Goal: Task Accomplishment & Management: Use online tool/utility

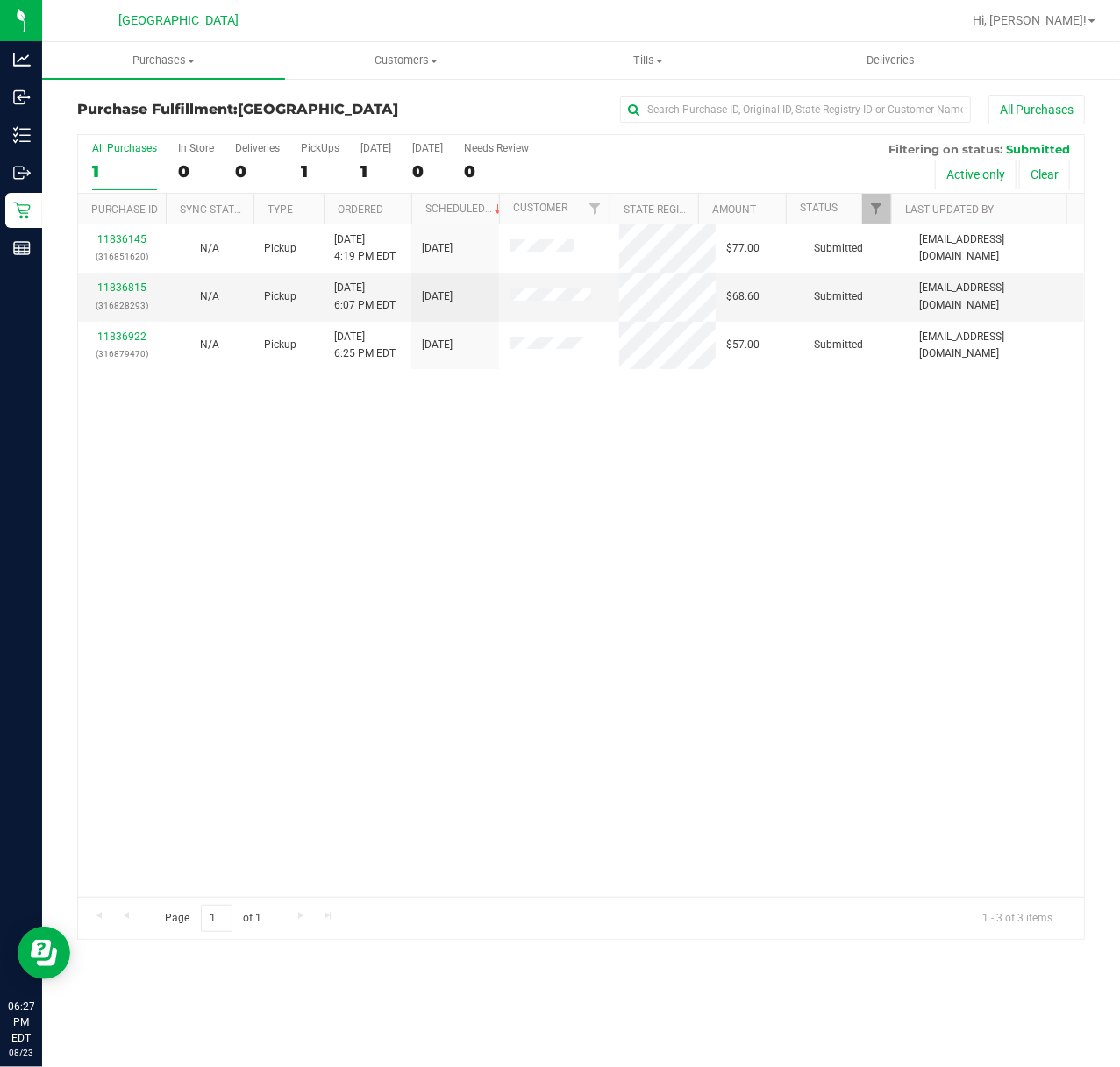
click at [393, 548] on div "11836145 (316851620) N/A Pickup 8/23/2025 4:19 PM EDT 8/23/2025 $77.00 Submitte…" at bounding box center [581, 560] width 1005 height 672
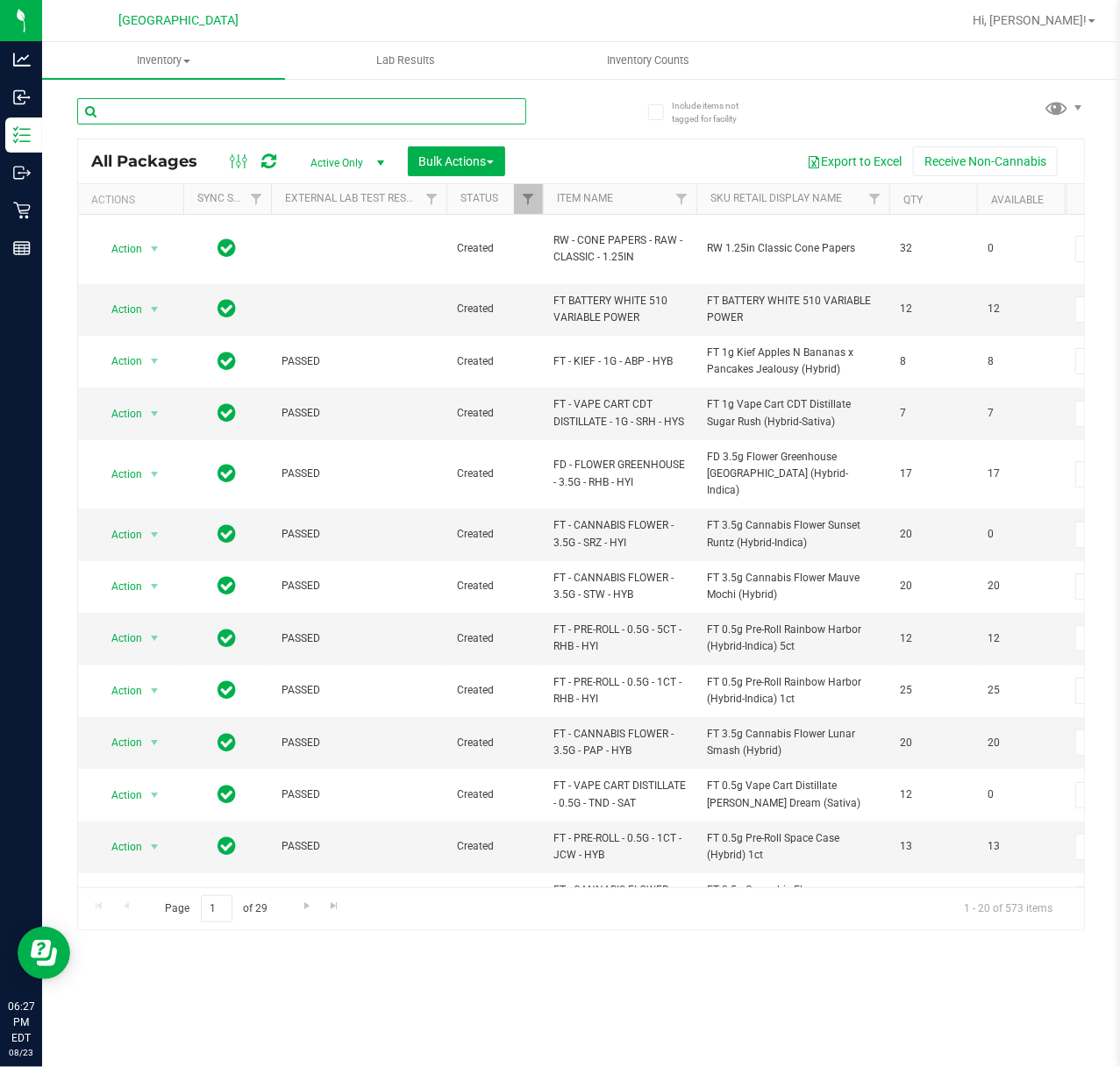
click at [253, 109] on input "text" at bounding box center [301, 111] width 449 height 26
type input "frs"
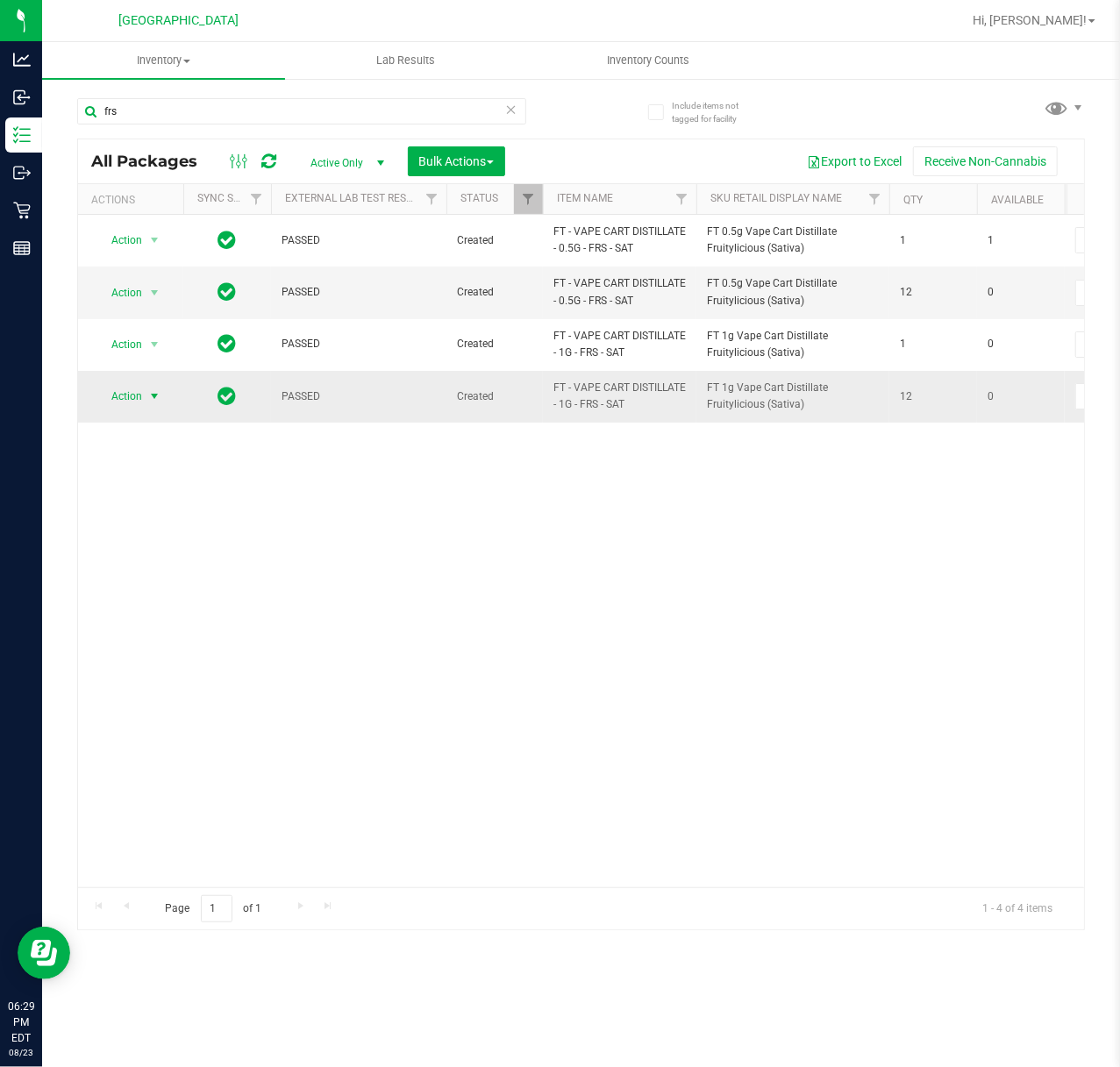
click at [118, 407] on span "Action" at bounding box center [119, 396] width 47 height 25
click at [154, 615] on li "Unlock package" at bounding box center [153, 606] width 113 height 26
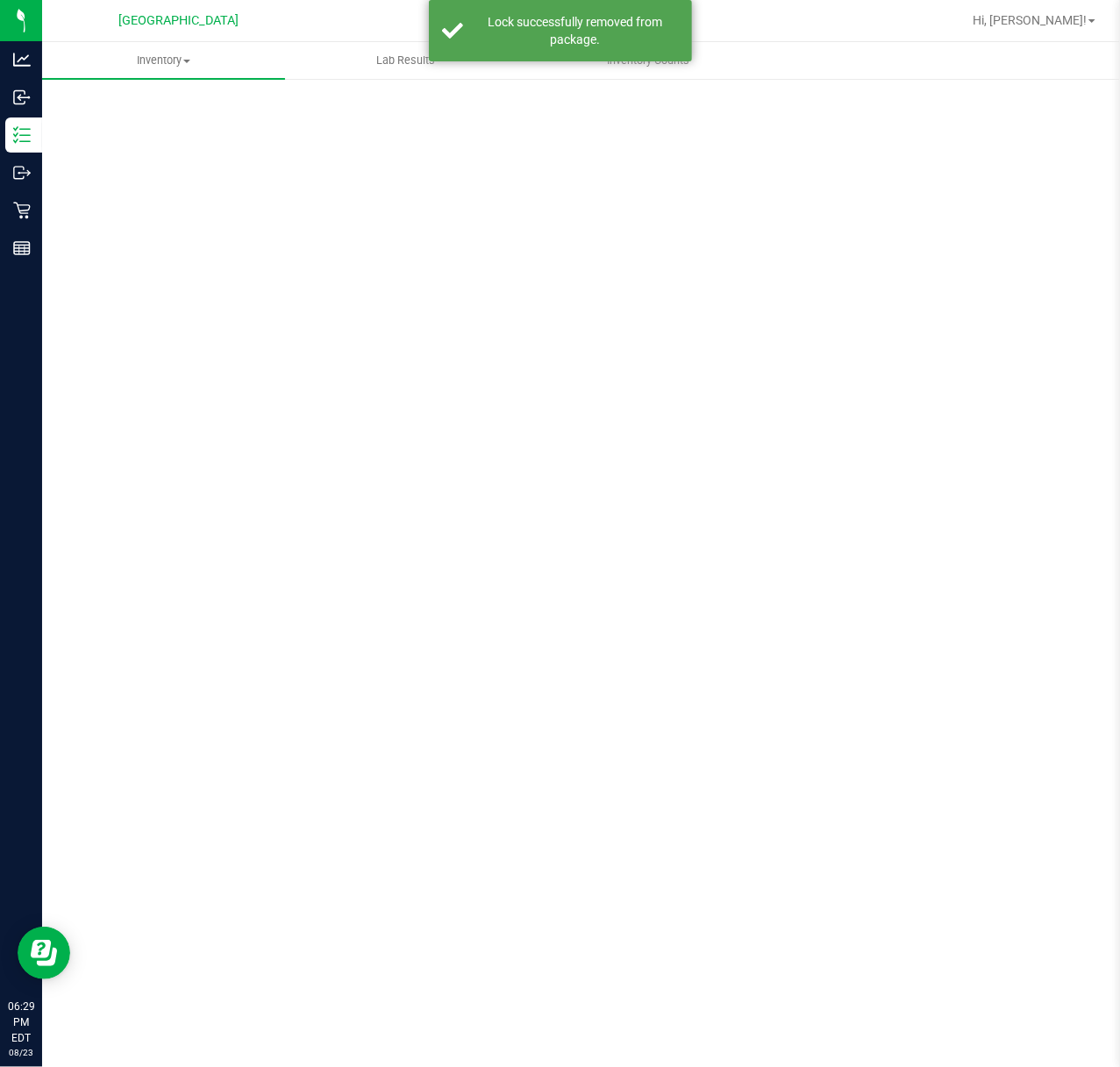
click at [368, 587] on div "Scan Packages 0" at bounding box center [581, 351] width 1007 height 512
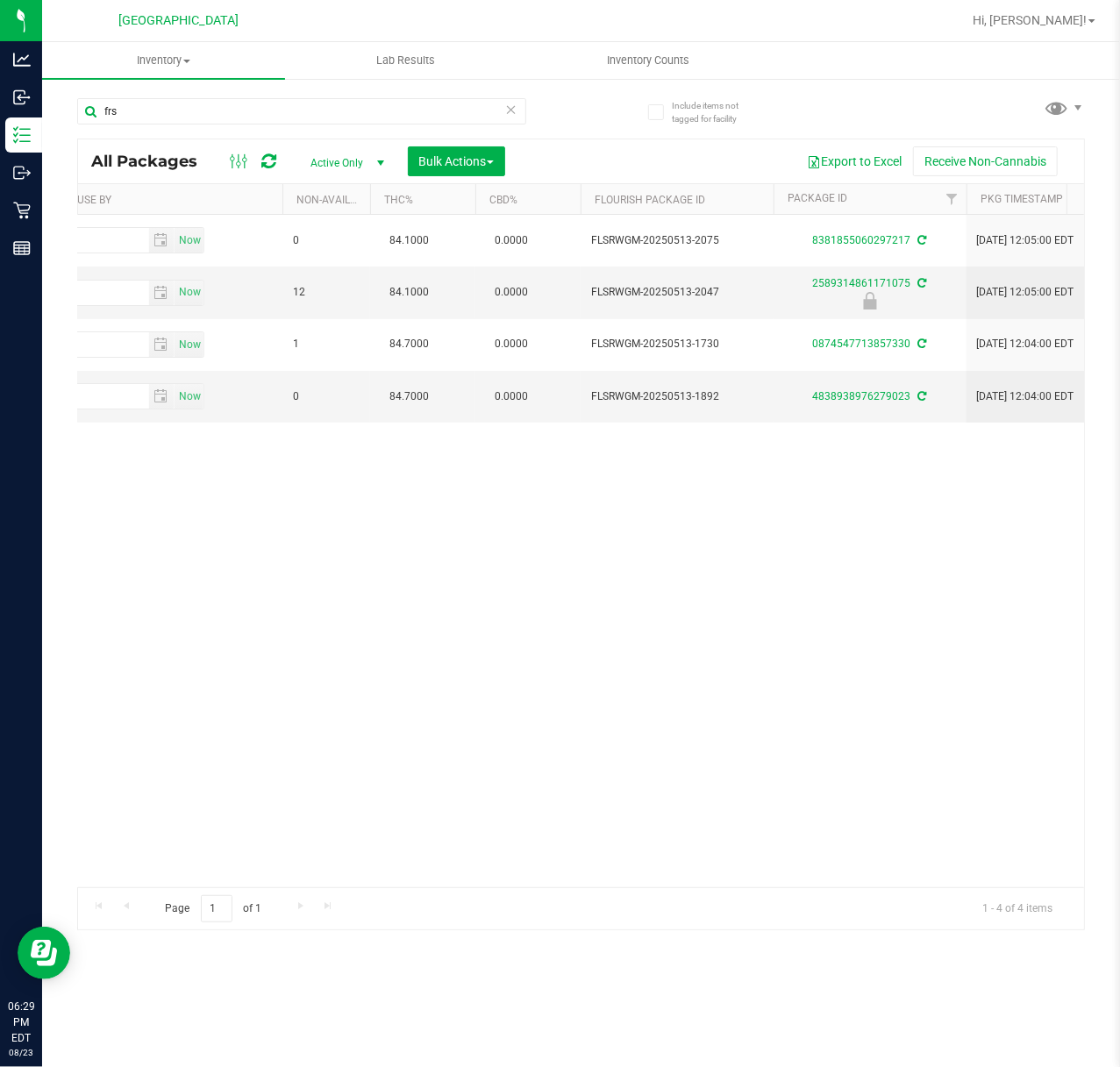
scroll to position [0, 1043]
